Goal: Task Accomplishment & Management: Manage account settings

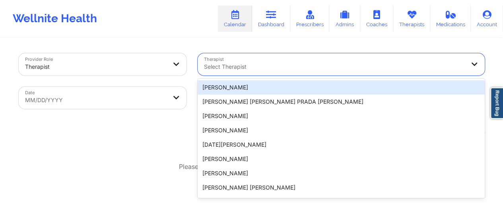
click at [236, 69] on div at bounding box center [334, 67] width 261 height 10
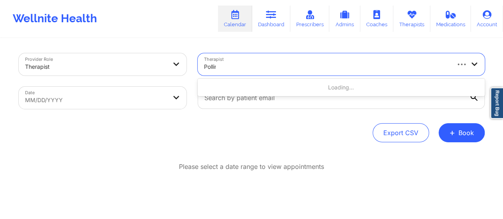
type input "[PERSON_NAME]"
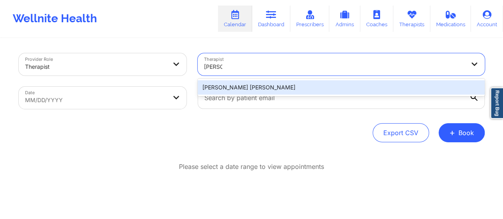
click at [257, 86] on div "[PERSON_NAME] [PERSON_NAME]" at bounding box center [341, 87] width 287 height 14
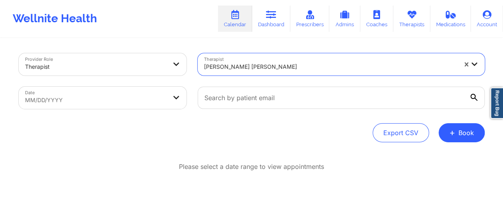
click at [158, 91] on body "Wellnite Health Calendar Dashboard Prescribers Admins Coaches Therapists Medica…" at bounding box center [251, 109] width 503 height 219
select select "2025-8"
select select "2025-9"
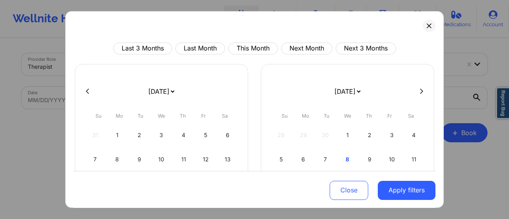
click at [173, 89] on select "[DATE] [DATE] [DATE] [DATE] [DATE] [DATE] [DATE] [DATE] [DATE] [DATE] [DATE] [D…" at bounding box center [161, 91] width 29 height 22
select select "2025-9"
select select "2025-10"
click at [159, 157] on div "8" at bounding box center [162, 159] width 20 height 22
select select "2025-9"
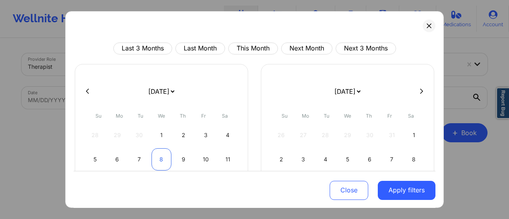
select select "2025-10"
select select "2025-9"
select select "2025-10"
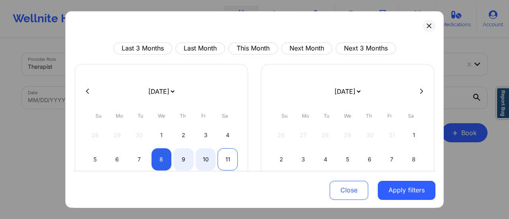
select select "2025-9"
select select "2025-10"
click at [231, 157] on div "11" at bounding box center [228, 159] width 20 height 22
select select "2025-9"
select select "2025-10"
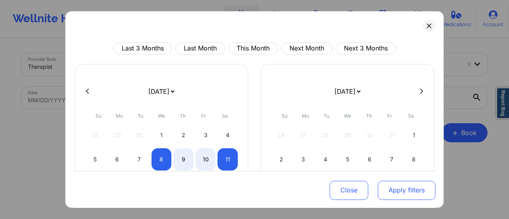
click at [386, 185] on button "Apply filters" at bounding box center [407, 190] width 58 height 19
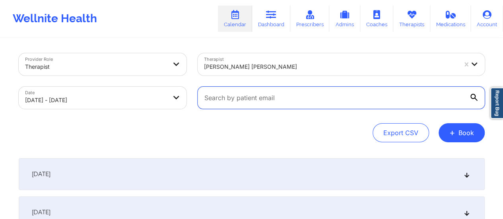
click at [305, 104] on input "text" at bounding box center [341, 98] width 287 height 22
paste input "[EMAIL_ADDRESS][DOMAIN_NAME]"
type input "[EMAIL_ADDRESS][DOMAIN_NAME]"
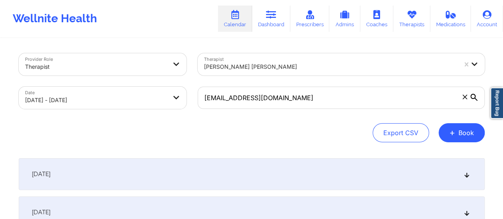
click at [267, 174] on div "[DATE]" at bounding box center [252, 174] width 466 height 32
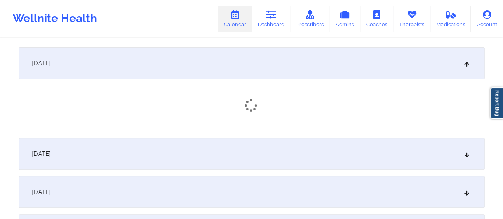
scroll to position [111, 0]
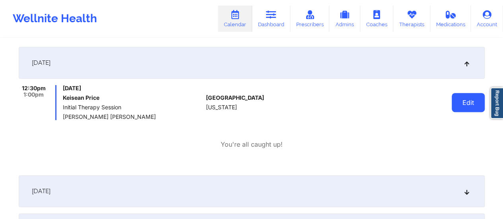
click at [473, 106] on button "Edit" at bounding box center [468, 102] width 33 height 19
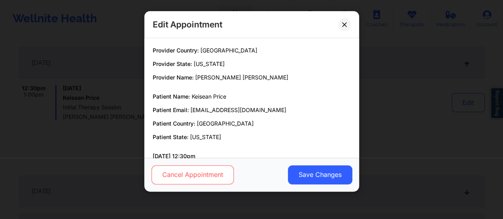
click at [209, 173] on button "Cancel Appointment" at bounding box center [192, 175] width 82 height 19
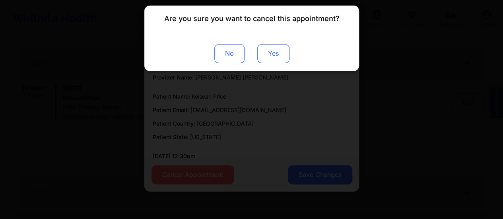
click at [264, 60] on button "Yes" at bounding box center [273, 53] width 32 height 19
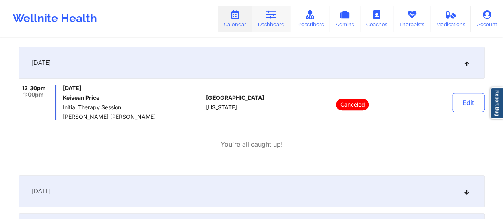
click at [281, 27] on link "Dashboard" at bounding box center [271, 19] width 38 height 26
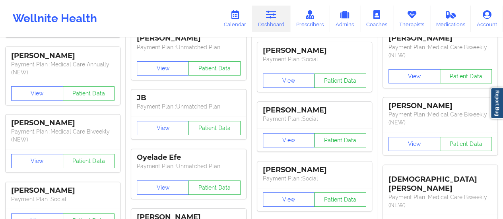
scroll to position [0, 0]
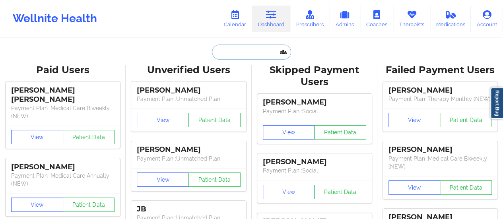
click at [248, 49] on input "text" at bounding box center [251, 52] width 79 height 15
paste input "[EMAIL_ADDRESS][DOMAIN_NAME]"
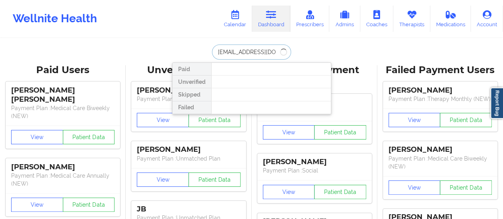
type input "[EMAIL_ADDRESS][DOMAIN_NAME]"
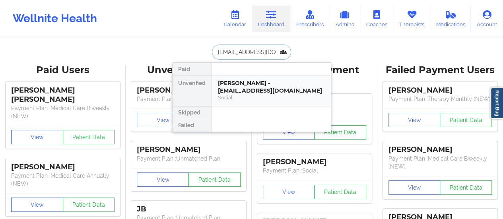
click at [249, 80] on div "[PERSON_NAME] - [EMAIL_ADDRESS][DOMAIN_NAME]" at bounding box center [271, 87] width 107 height 15
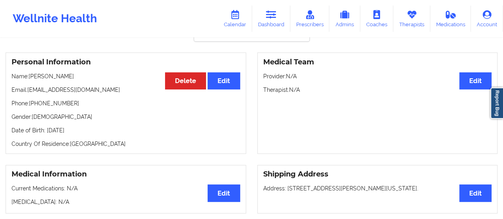
scroll to position [53, 0]
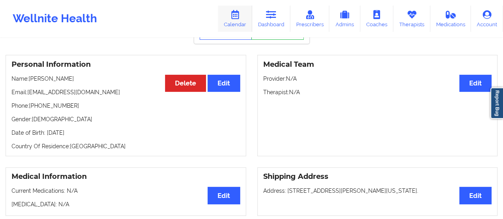
click at [239, 22] on link "Calendar" at bounding box center [235, 19] width 34 height 26
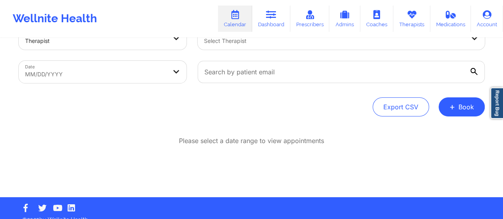
scroll to position [24, 0]
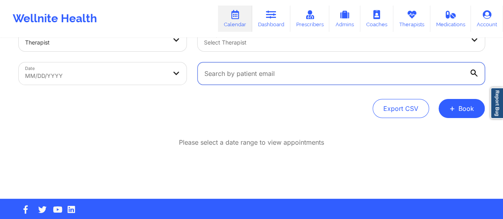
click at [265, 74] on input "text" at bounding box center [341, 73] width 287 height 22
paste input "[EMAIL_ADDRESS][DOMAIN_NAME]"
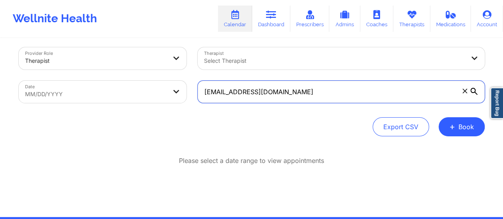
scroll to position [5, 0]
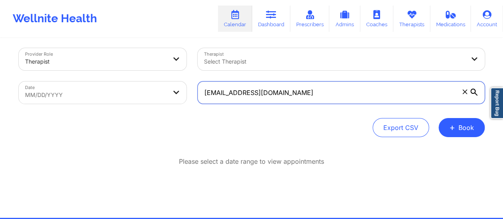
type input "[EMAIL_ADDRESS][DOMAIN_NAME]"
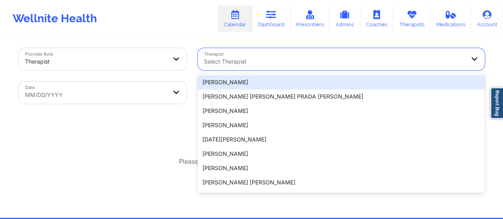
click at [230, 62] on div at bounding box center [334, 62] width 261 height 10
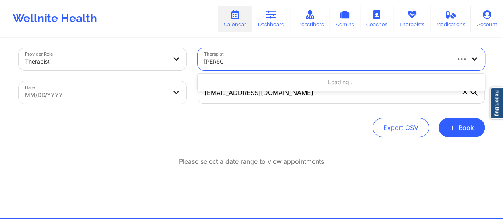
type input "scheree"
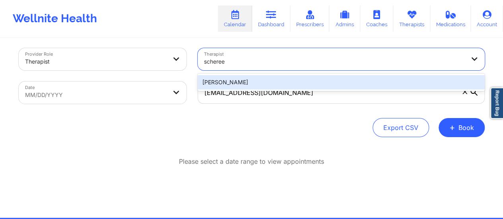
click at [251, 82] on div "[PERSON_NAME]" at bounding box center [341, 82] width 287 height 14
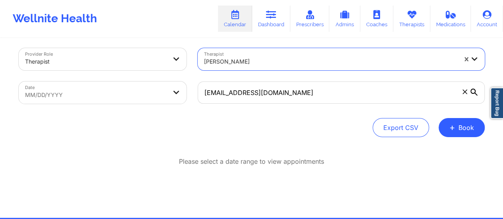
select select "2025-8"
select select "2025-9"
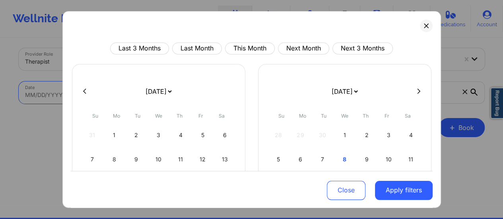
click at [126, 99] on body "Wellnite Health Calendar Dashboard Prescribers Admins Coaches Therapists Medica…" at bounding box center [251, 104] width 503 height 219
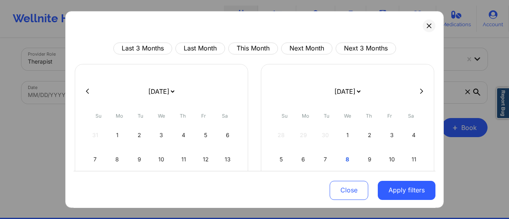
drag, startPoint x: 164, startPoint y: 90, endPoint x: 155, endPoint y: 62, distance: 28.4
click at [155, 62] on div "Last 3 Months Last Month This Month Next Month Next 3 Months [DATE] [DATE] [DAT…" at bounding box center [255, 175] width 362 height 264
select select "2025-9"
select select "2025-10"
click at [160, 156] on div "8" at bounding box center [162, 159] width 20 height 22
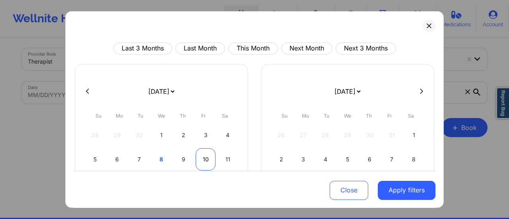
select select "2025-9"
select select "2025-10"
select select "2025-9"
select select "2025-10"
click at [229, 159] on div "11" at bounding box center [228, 159] width 20 height 22
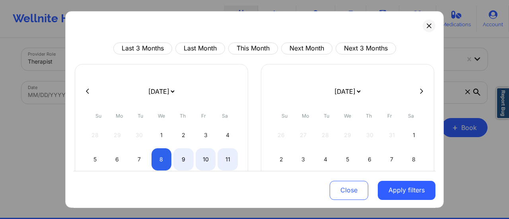
select select "2025-9"
select select "2025-10"
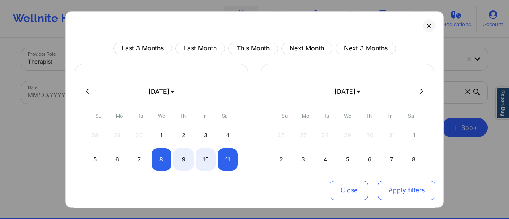
click at [410, 191] on button "Apply filters" at bounding box center [407, 190] width 58 height 19
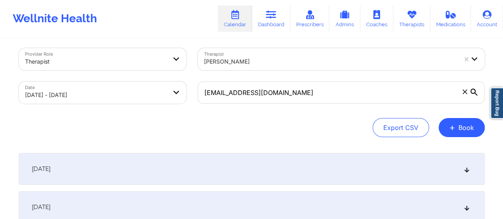
click at [223, 158] on div "[DATE]" at bounding box center [252, 169] width 466 height 32
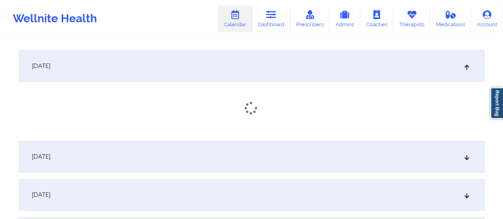
scroll to position [109, 0]
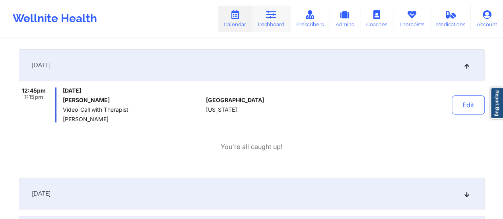
click at [286, 28] on link "Dashboard" at bounding box center [271, 19] width 38 height 26
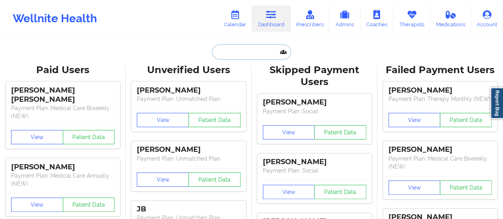
click at [254, 50] on input "text" at bounding box center [251, 52] width 79 height 15
paste input "[EMAIL_ADDRESS][DOMAIN_NAME]"
type input "[EMAIL_ADDRESS][DOMAIN_NAME]"
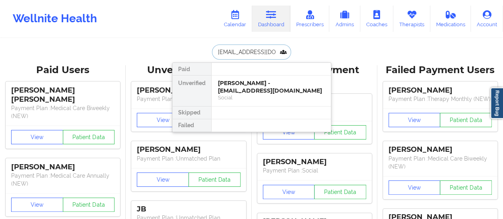
click at [243, 85] on div "[PERSON_NAME] - [EMAIL_ADDRESS][DOMAIN_NAME]" at bounding box center [271, 87] width 107 height 15
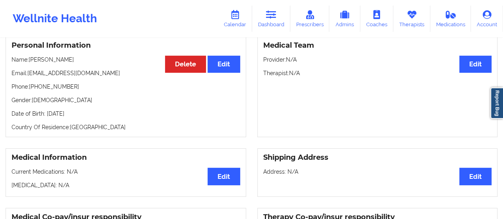
scroll to position [72, 0]
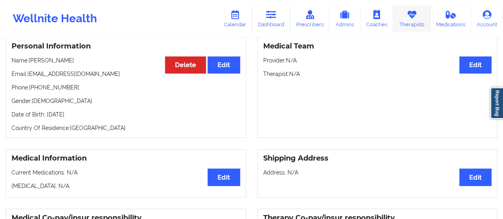
click at [424, 20] on link "Therapists" at bounding box center [411, 19] width 37 height 26
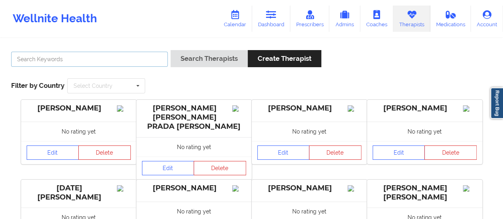
click at [130, 62] on input "text" at bounding box center [89, 59] width 157 height 15
click at [105, 58] on input "text" at bounding box center [89, 59] width 157 height 15
type input "[PERSON_NAME]"
click at [171, 50] on button "Search Therapists" at bounding box center [209, 58] width 77 height 17
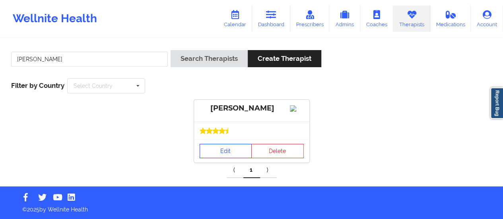
click at [216, 158] on link "Edit" at bounding box center [226, 151] width 53 height 14
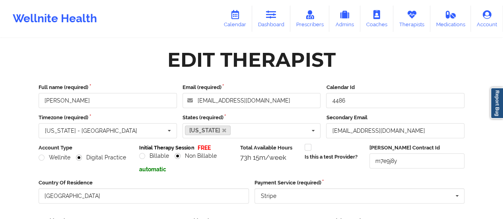
scroll to position [143, 0]
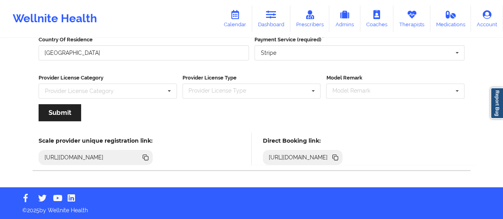
click at [337, 155] on icon at bounding box center [335, 157] width 4 height 4
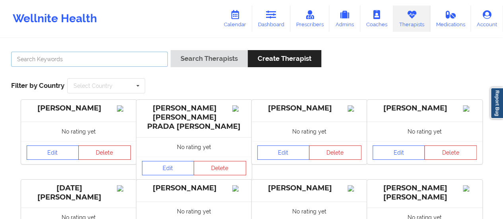
click at [101, 63] on input "text" at bounding box center [89, 59] width 157 height 15
type input "R"
type input "[PERSON_NAME]"
click at [171, 50] on button "Search Therapists" at bounding box center [209, 58] width 77 height 17
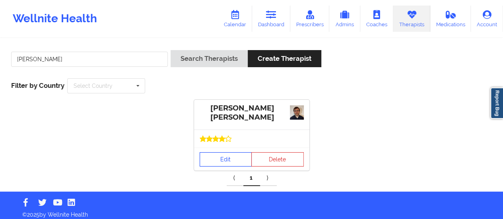
click at [216, 160] on link "Edit" at bounding box center [226, 159] width 53 height 14
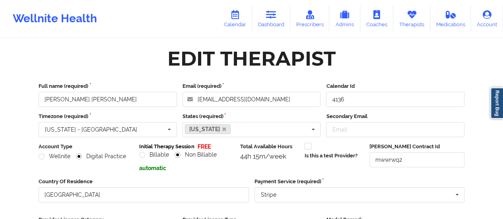
scroll to position [181, 0]
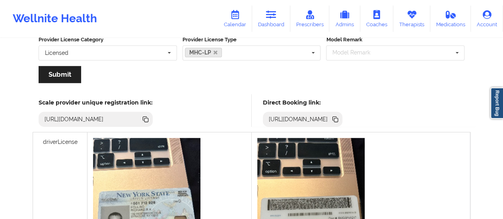
click at [338, 119] on icon at bounding box center [336, 120] width 4 height 4
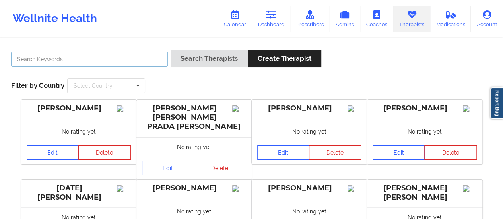
click at [158, 55] on input "text" at bounding box center [89, 59] width 157 height 15
type input "[PERSON_NAME]"
click at [171, 50] on button "Search Therapists" at bounding box center [209, 58] width 77 height 17
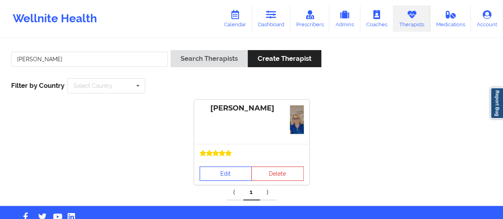
click at [212, 168] on link "Edit" at bounding box center [226, 174] width 53 height 14
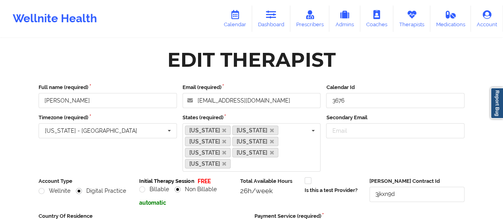
scroll to position [165, 0]
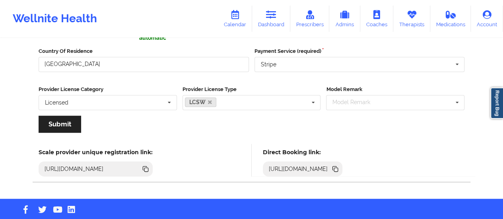
click at [338, 168] on icon at bounding box center [336, 170] width 4 height 4
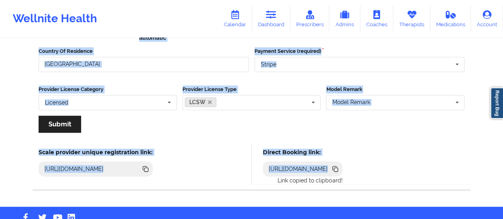
scroll to position [0, 0]
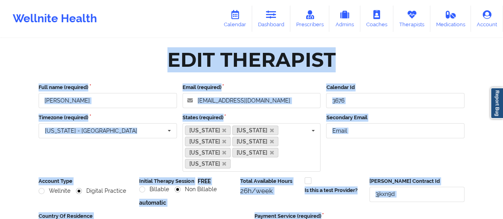
drag, startPoint x: 463, startPoint y: 159, endPoint x: 203, endPoint y: -48, distance: 332.4
click at [203, 0] on html "Wellnite Health Calendar Dashboard Prescribers Admins Coaches Therapists Medica…" at bounding box center [251, 109] width 503 height 219
click at [432, 84] on label "Calendar Id" at bounding box center [395, 88] width 138 height 8
click at [432, 93] on input "3676" at bounding box center [395, 100] width 138 height 15
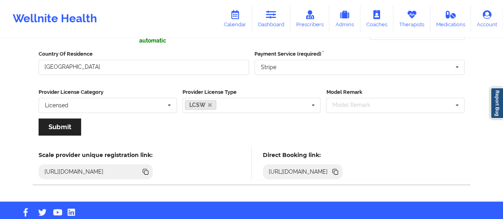
scroll to position [165, 0]
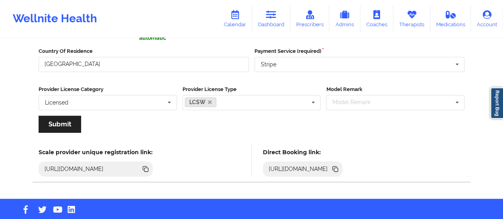
click at [340, 165] on icon at bounding box center [335, 169] width 9 height 9
click at [271, 22] on link "Dashboard" at bounding box center [271, 19] width 38 height 26
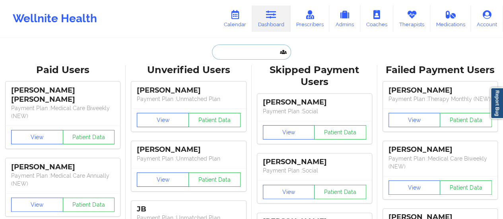
click at [234, 45] on input "text" at bounding box center [251, 52] width 79 height 15
paste input "[EMAIL_ADDRESS][DOMAIN_NAME]"
type input "[EMAIL_ADDRESS][DOMAIN_NAME]"
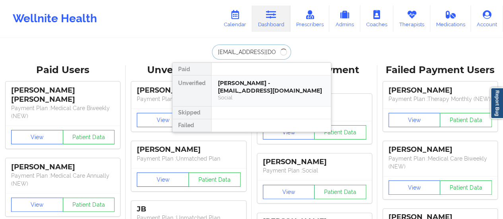
click at [231, 95] on div "Social" at bounding box center [271, 97] width 107 height 7
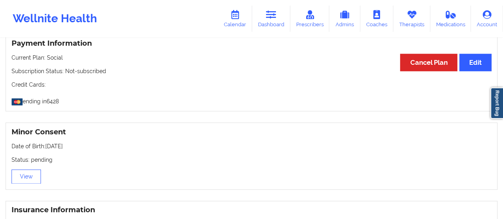
scroll to position [418, 0]
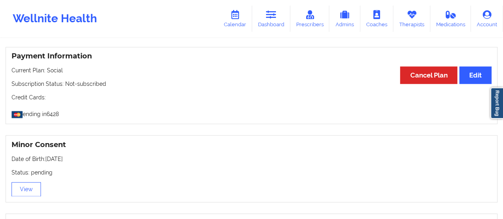
click at [283, 5] on div "Wellnite Health Calendar Dashboard Prescribers Admins Coaches Therapists Medica…" at bounding box center [251, 19] width 503 height 32
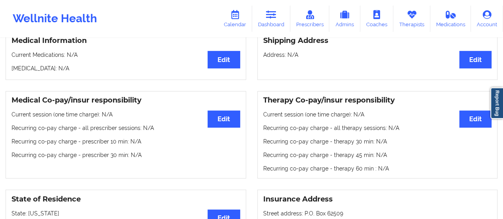
scroll to position [0, 0]
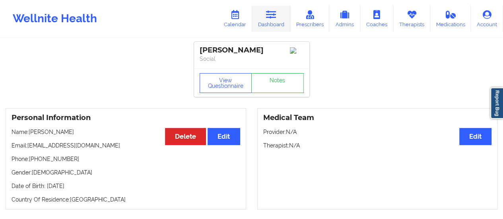
click at [278, 21] on link "Dashboard" at bounding box center [271, 19] width 38 height 26
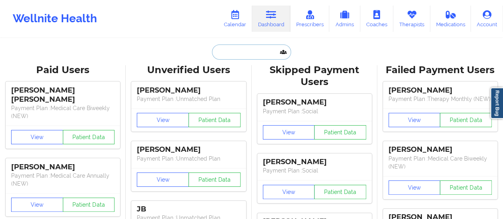
click at [257, 53] on input "text" at bounding box center [251, 52] width 79 height 15
paste input "[EMAIL_ADDRESS][DOMAIN_NAME]"
type input "[EMAIL_ADDRESS][DOMAIN_NAME]"
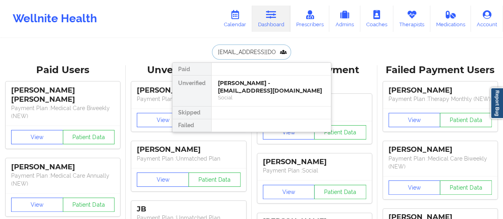
click at [238, 94] on div "Social" at bounding box center [271, 97] width 107 height 7
